Goal: Transaction & Acquisition: Purchase product/service

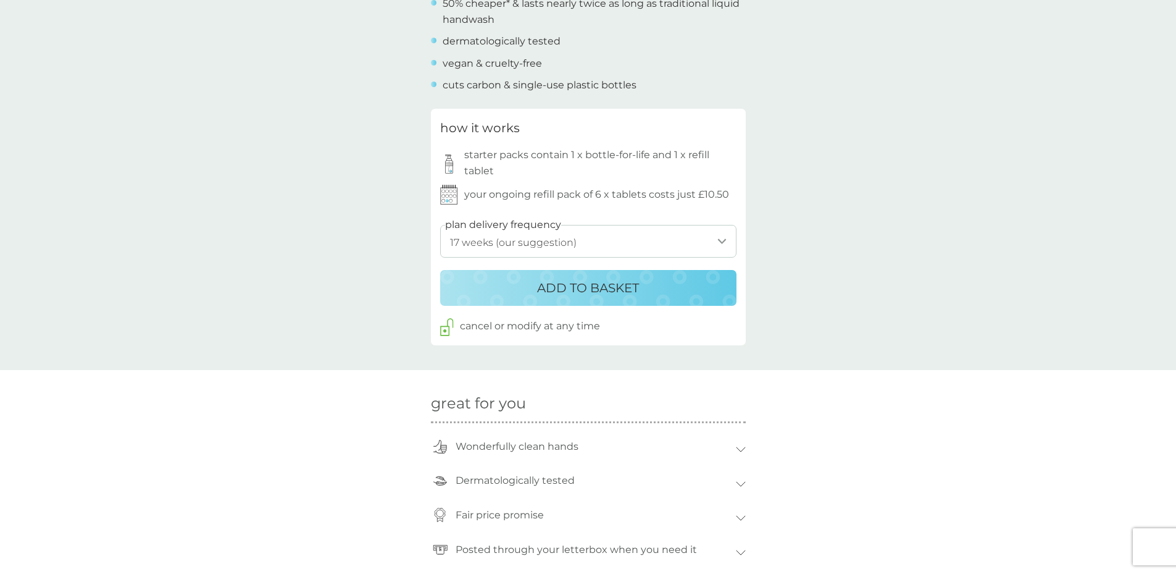
scroll to position [556, 0]
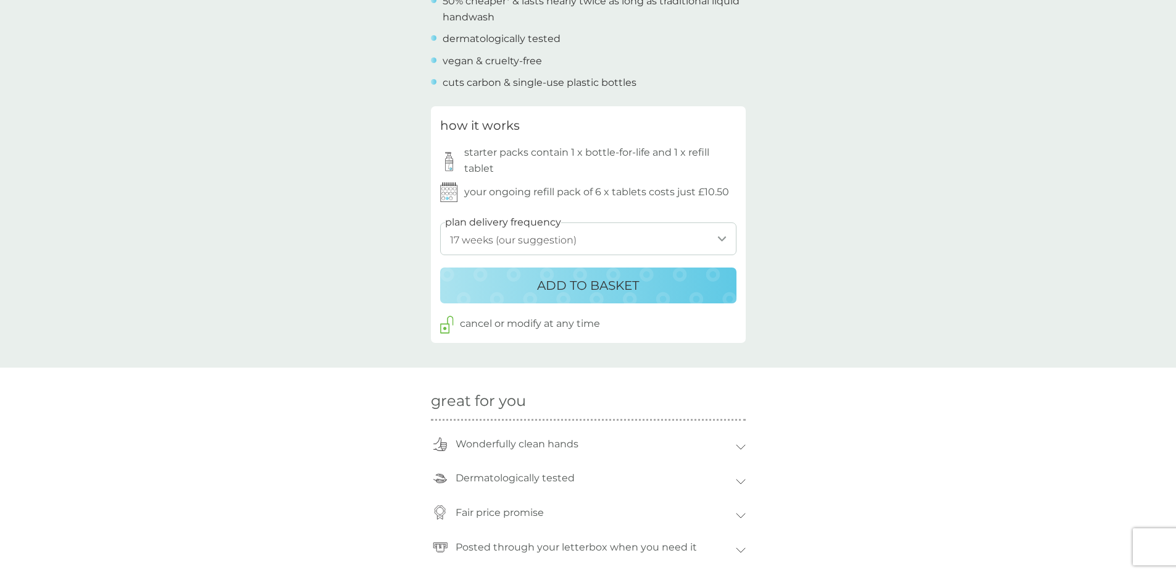
click at [709, 243] on select "1 week 2 weeks 3 weeks 4 weeks 5 weeks 6 weeks 7 weeks 8 weeks 9 weeks 10 weeks…" at bounding box center [588, 238] width 296 height 33
select select "140"
click at [440, 222] on select "1 week 2 weeks 3 weeks 4 weeks 5 weeks 6 weeks 7 weeks 8 weeks 9 weeks 10 weeks…" at bounding box center [588, 238] width 296 height 33
click at [885, 303] on div "back Excellent products and service Excellent products and service. - Sue Excel…" at bounding box center [588, 331] width 1176 height 1662
click at [599, 286] on p "ADD TO BASKET" at bounding box center [588, 285] width 102 height 20
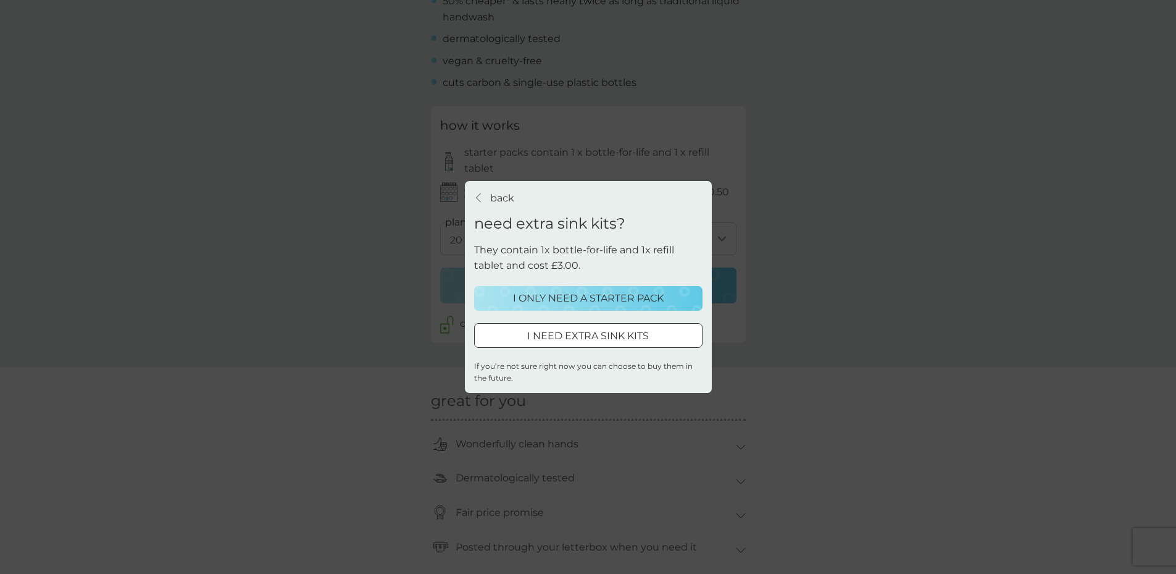
click at [585, 296] on p "I ONLY NEED A STARTER PACK" at bounding box center [588, 298] width 151 height 16
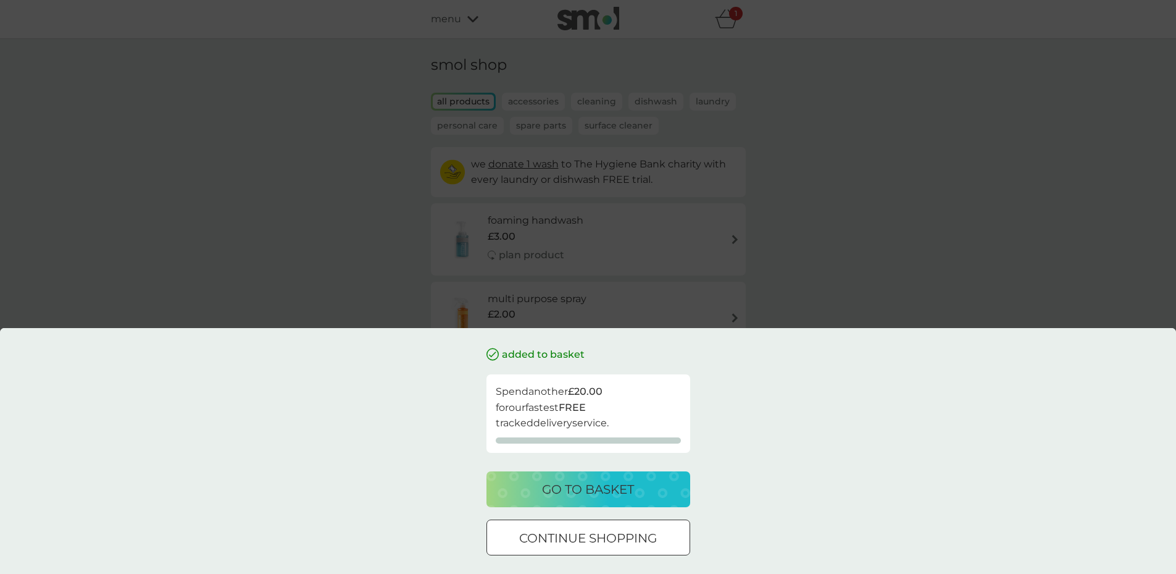
click at [595, 534] on div at bounding box center [588, 538] width 44 height 13
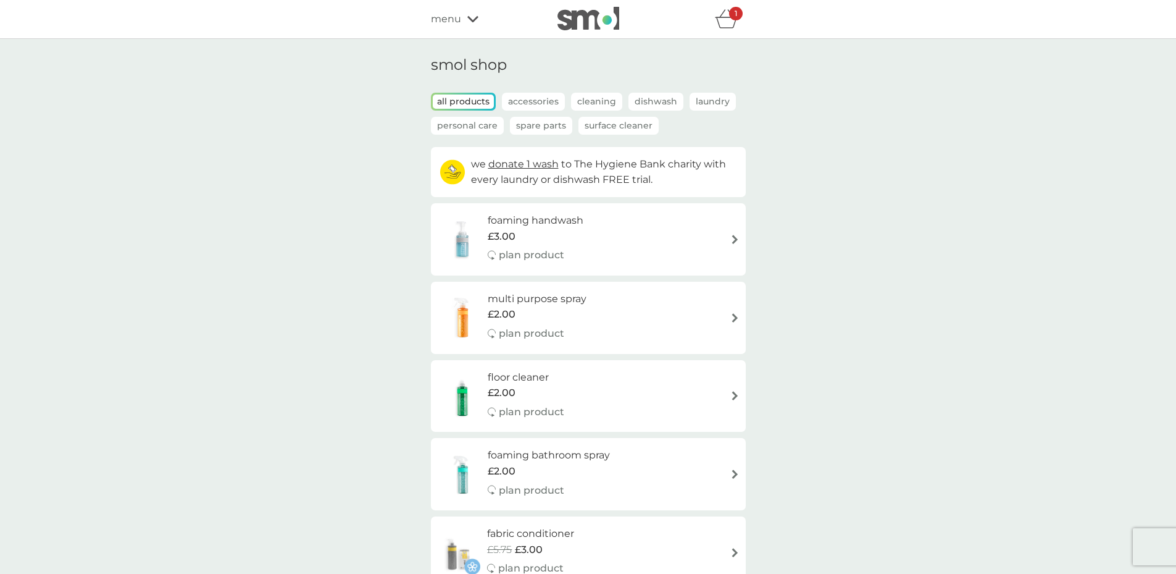
click at [470, 14] on div "menu" at bounding box center [483, 19] width 105 height 16
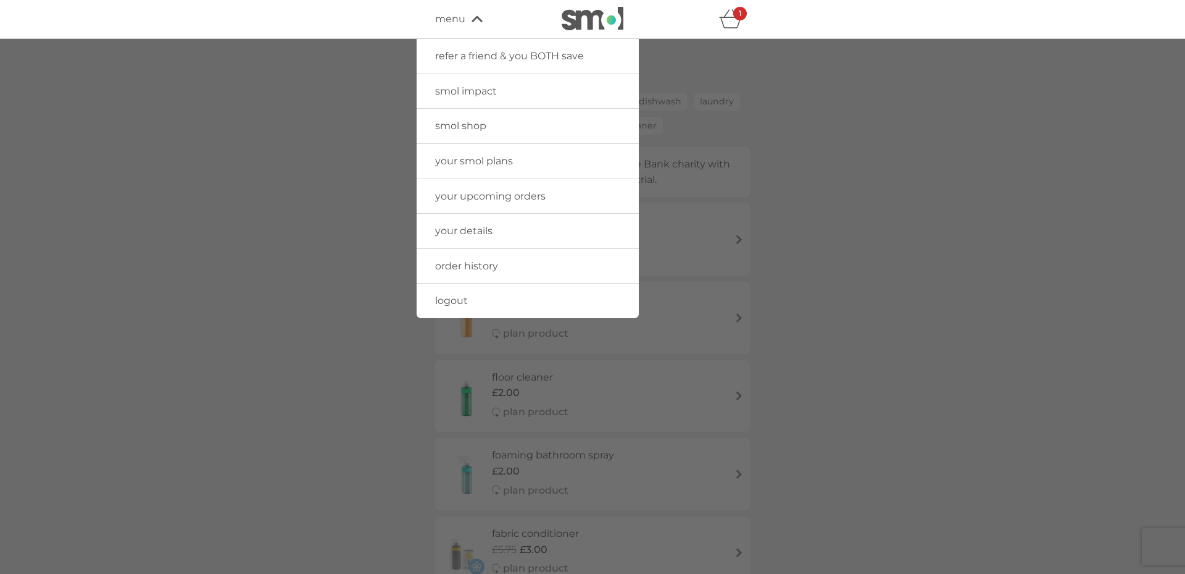
click at [532, 195] on span "your upcoming orders" at bounding box center [490, 196] width 111 height 12
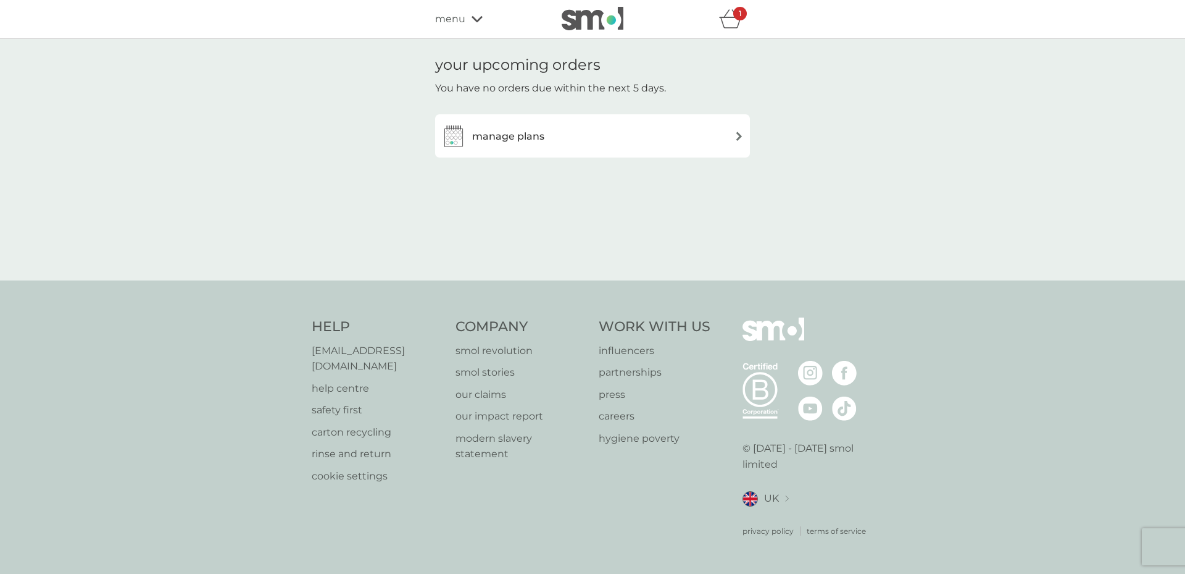
click at [619, 138] on div "manage plans" at bounding box center [592, 135] width 303 height 25
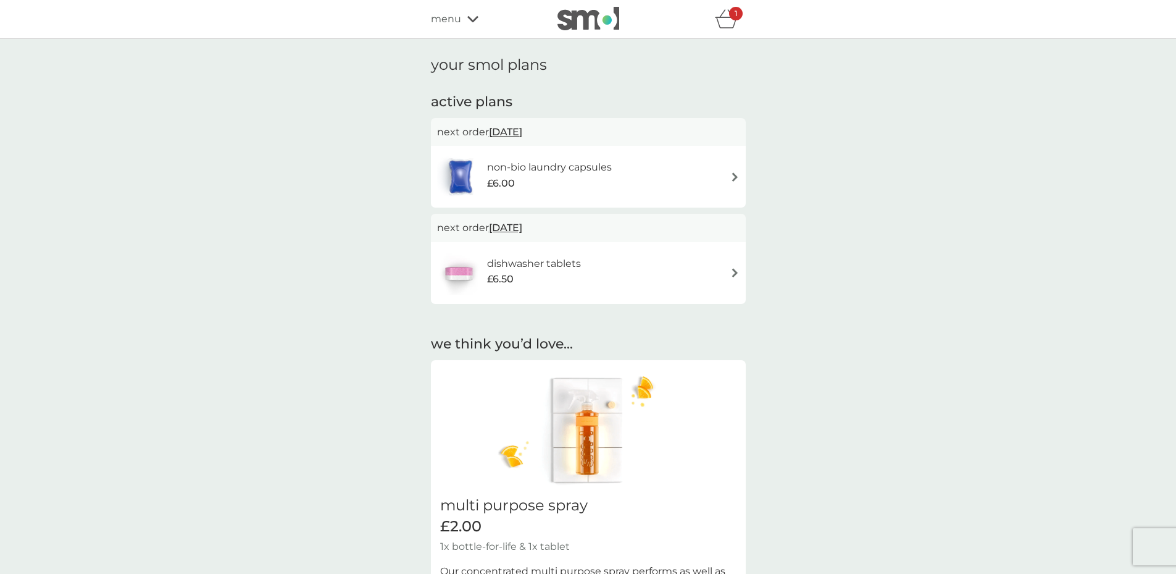
click at [661, 269] on div "dishwasher tablets £6.50" at bounding box center [588, 272] width 303 height 43
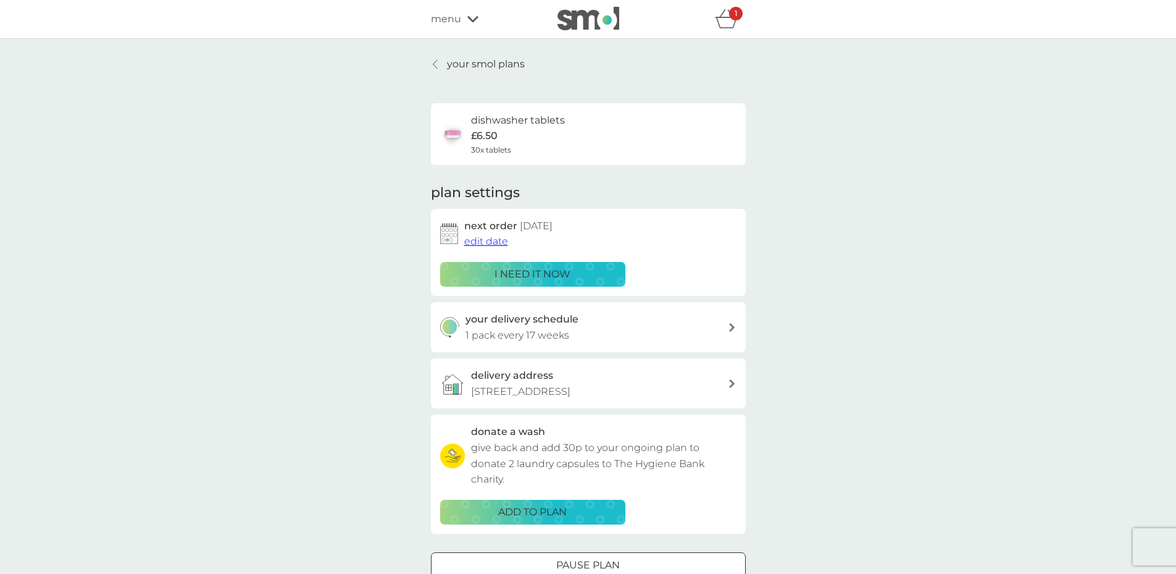
click at [847, 257] on div "your smol plans dishwasher tablets £6.50 30x tablets plan settings next order […" at bounding box center [588, 333] width 1176 height 589
click at [886, 271] on div "your smol plans dishwasher tablets £6.50 30x tablets plan settings next order […" at bounding box center [588, 333] width 1176 height 589
click at [462, 68] on p "your smol plans" at bounding box center [486, 64] width 78 height 16
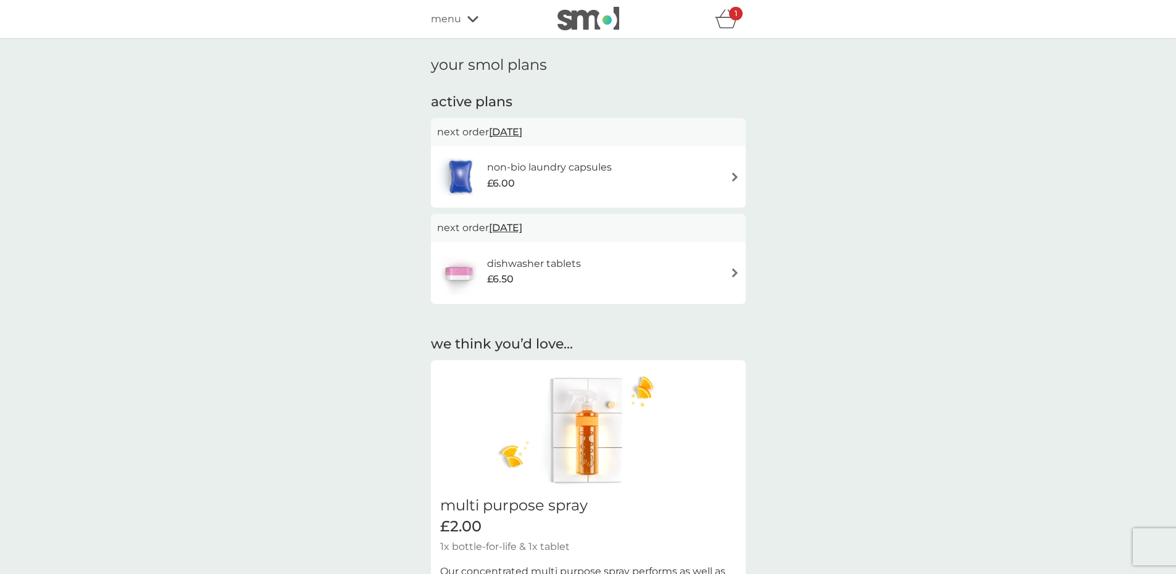
click at [628, 171] on div "non-bio laundry capsules £6.00" at bounding box center [588, 176] width 303 height 43
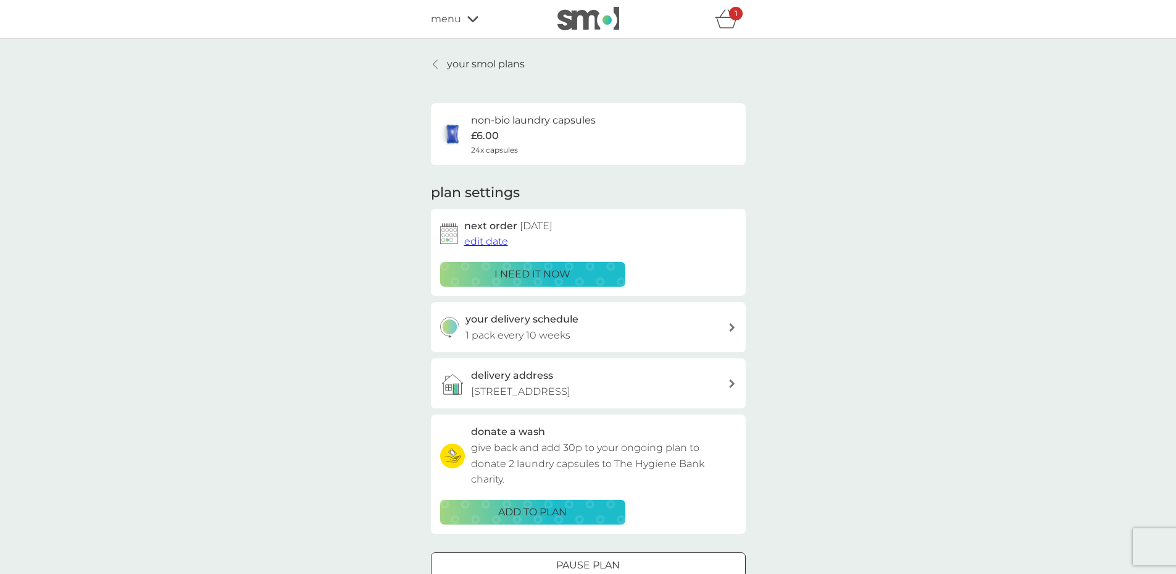
click at [491, 63] on p "your smol plans" at bounding box center [486, 64] width 78 height 16
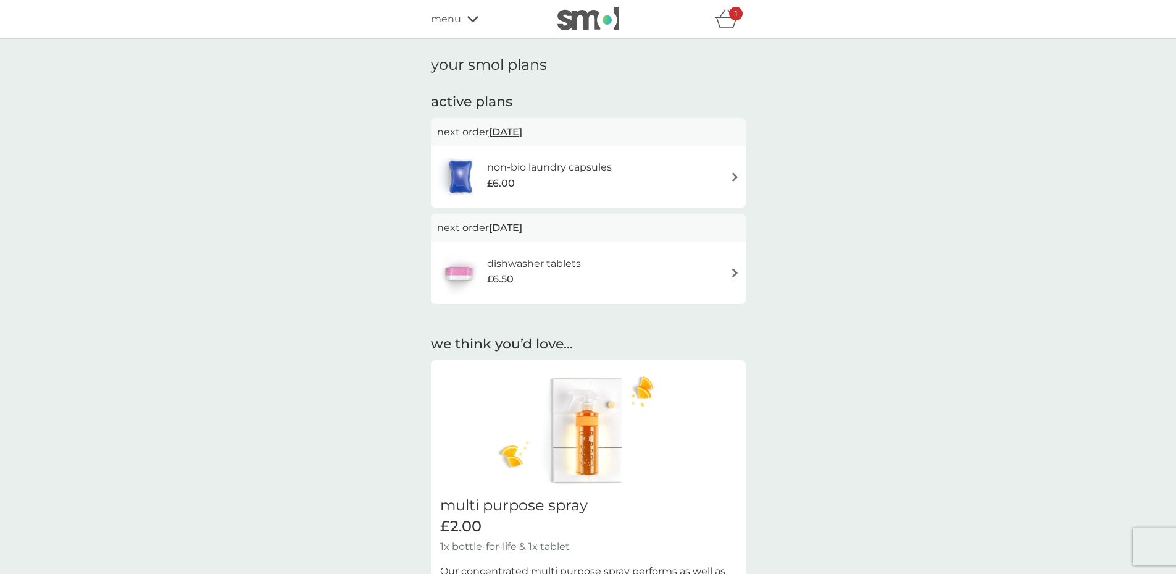
click at [470, 25] on div "menu" at bounding box center [483, 19] width 105 height 16
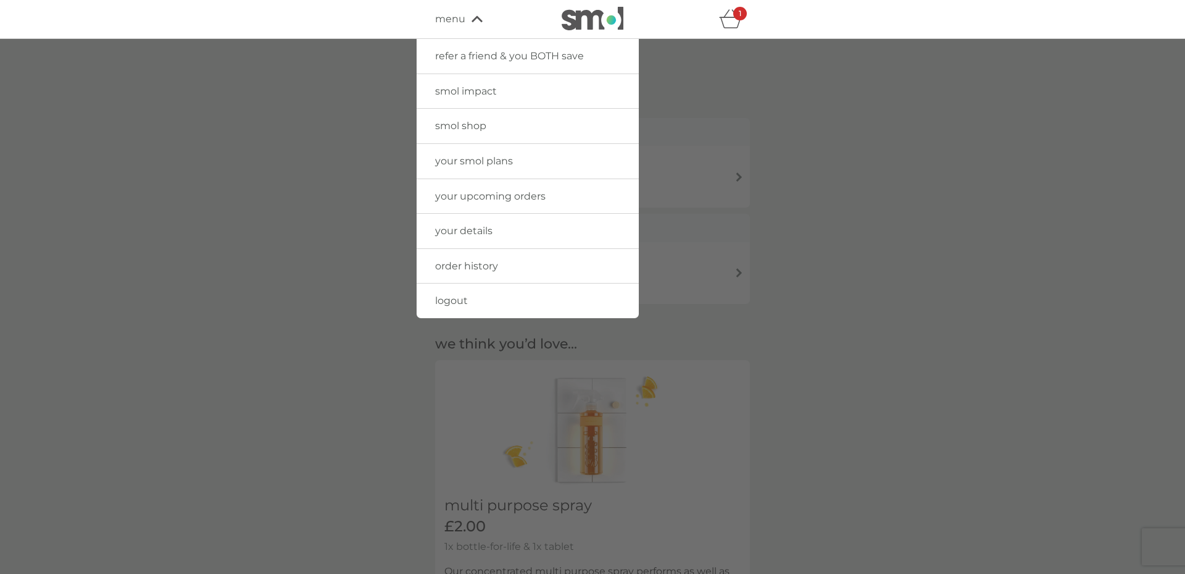
click at [461, 121] on span "smol shop" at bounding box center [460, 126] width 51 height 12
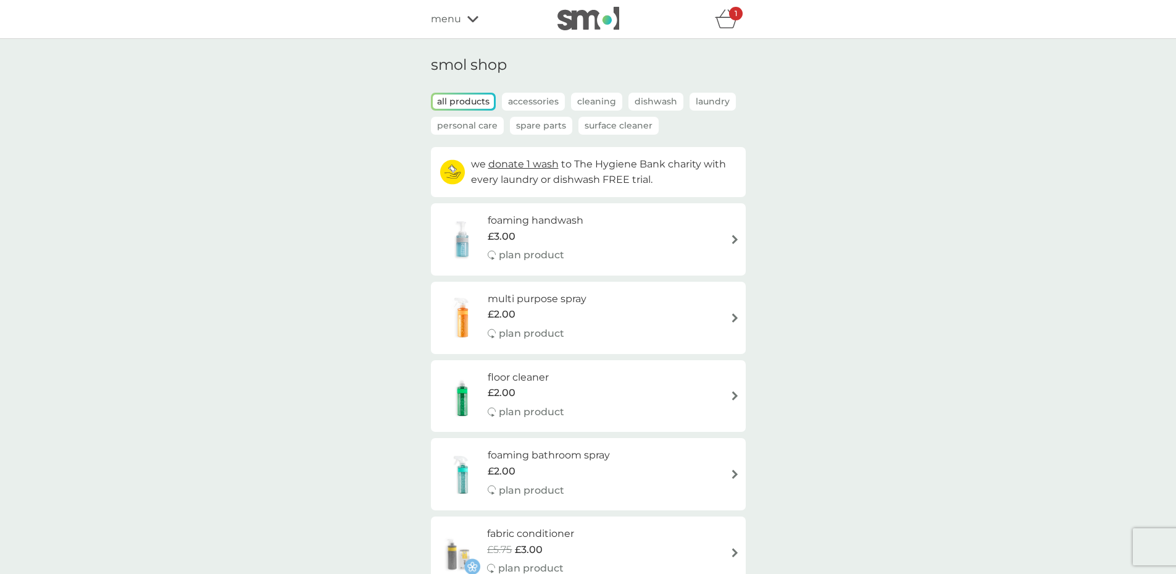
click at [728, 25] on icon "basket" at bounding box center [726, 18] width 23 height 19
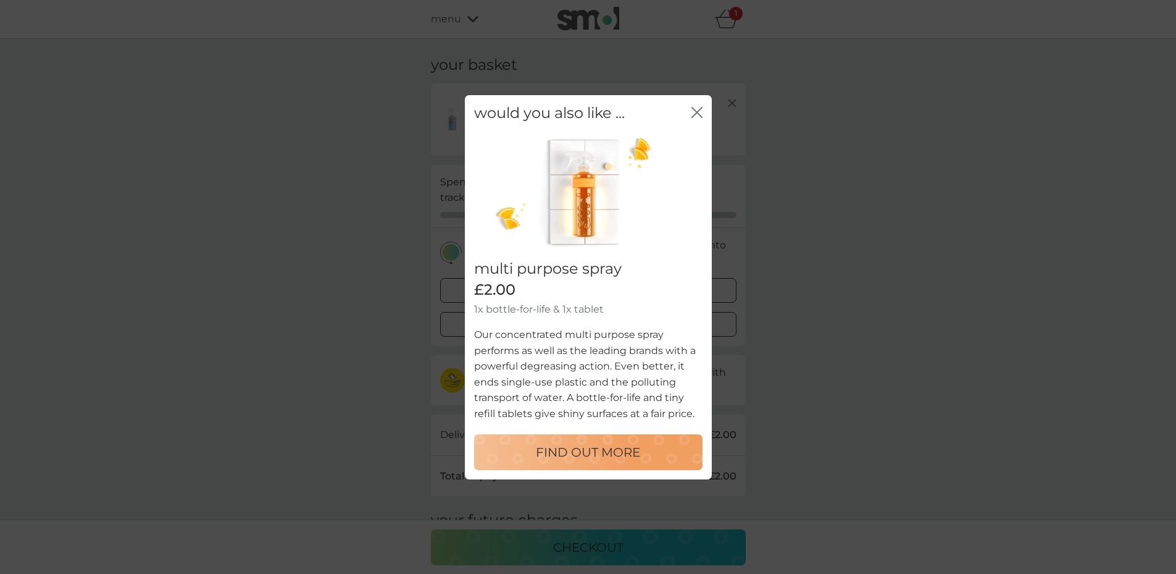
click at [695, 107] on icon "close" at bounding box center [697, 111] width 11 height 11
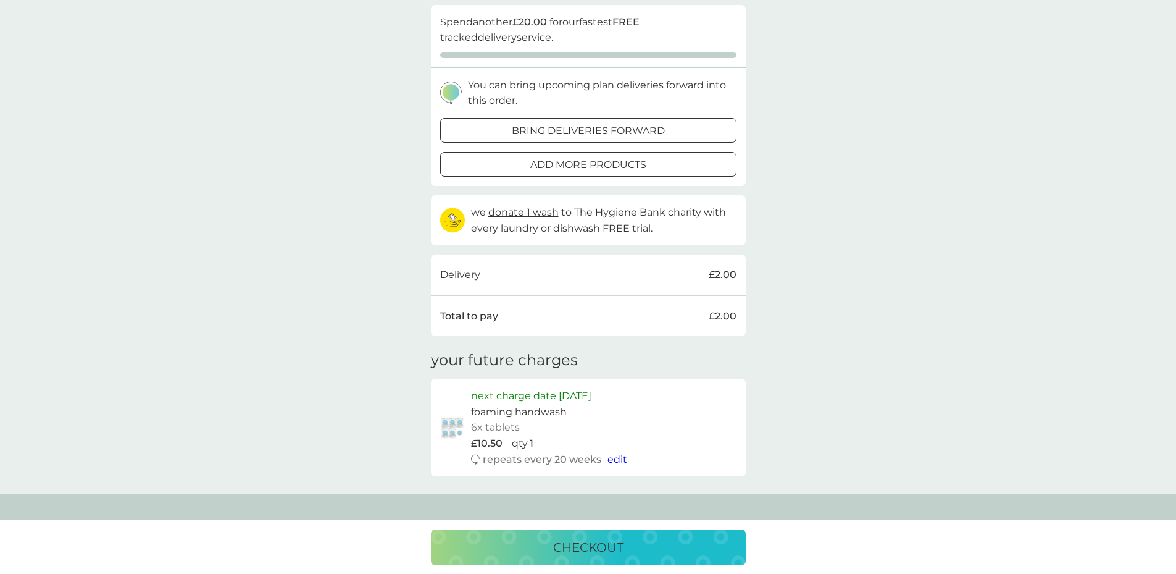
scroll to position [358, 0]
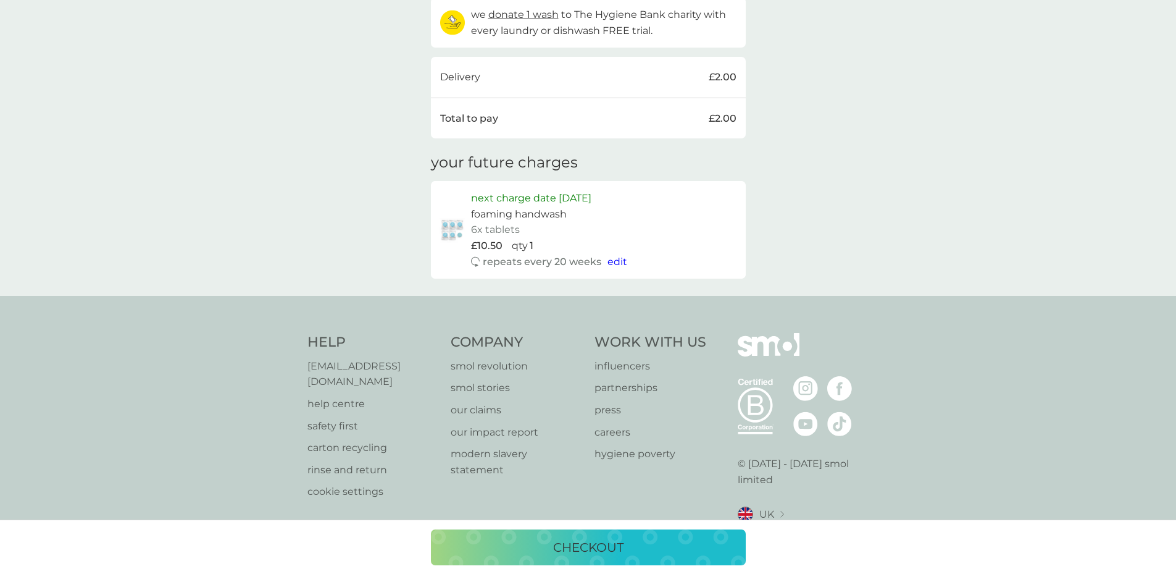
click at [564, 543] on p "checkout" at bounding box center [588, 547] width 70 height 20
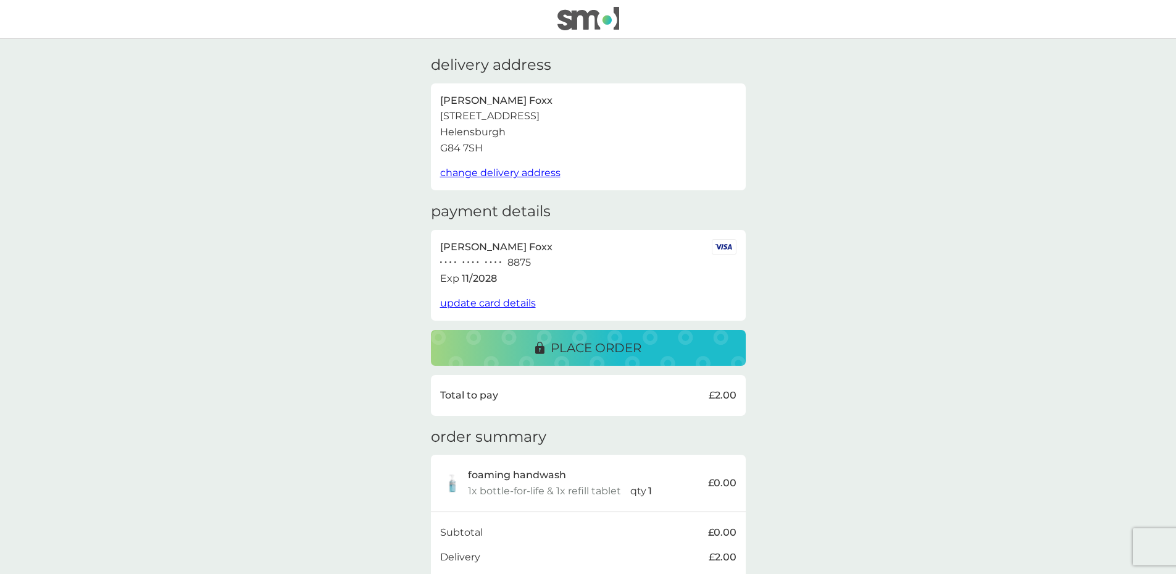
click at [573, 354] on p "place order" at bounding box center [596, 348] width 91 height 20
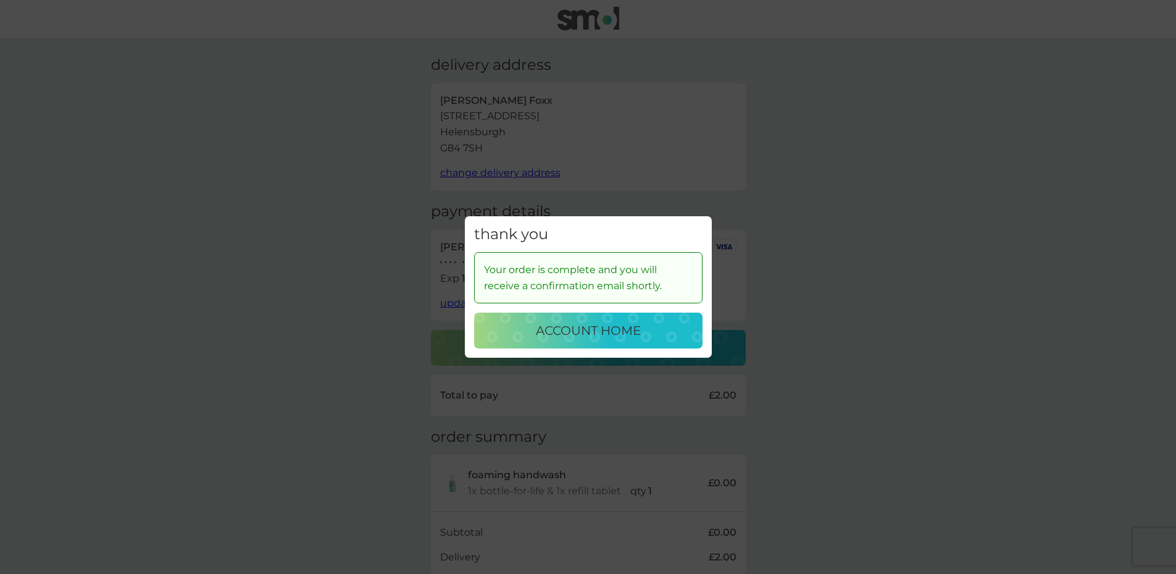
click at [579, 322] on p "account home" at bounding box center [588, 330] width 105 height 20
